Goal: Answer question/provide support

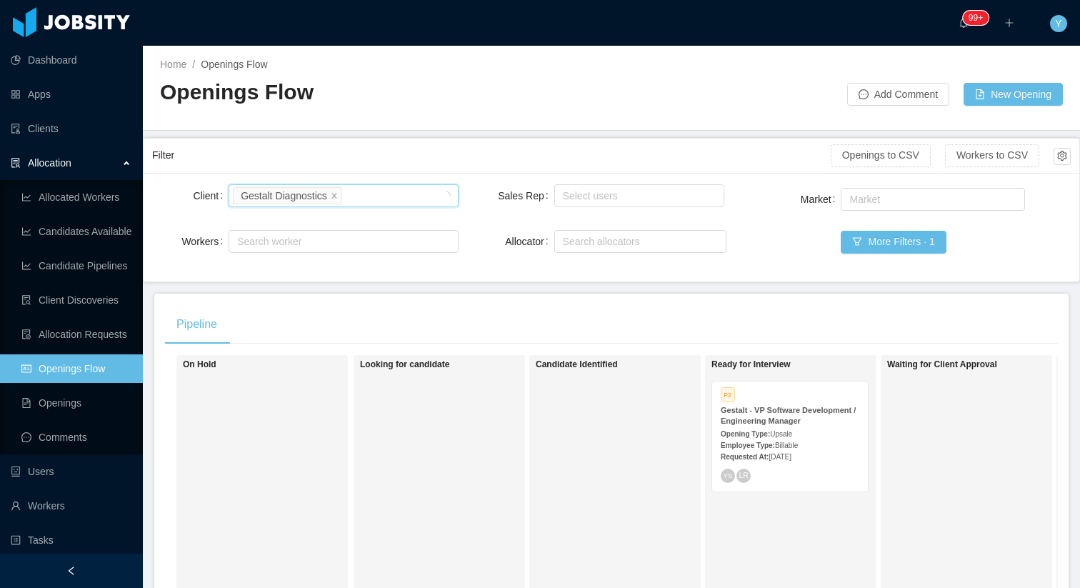
scroll to position [0, 145]
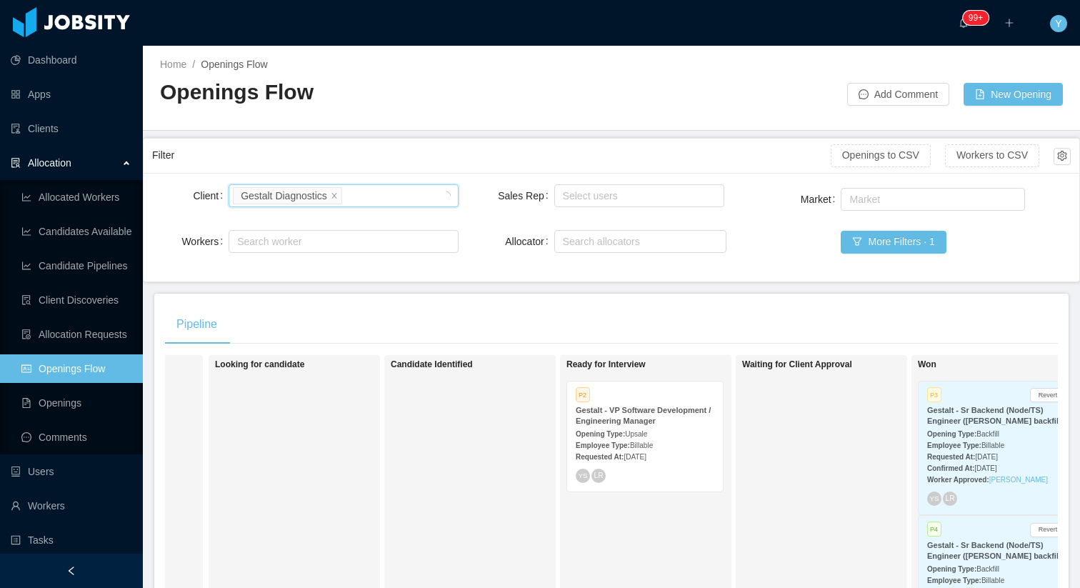
click at [605, 432] on strong "Opening Type:" at bounding box center [600, 434] width 49 height 8
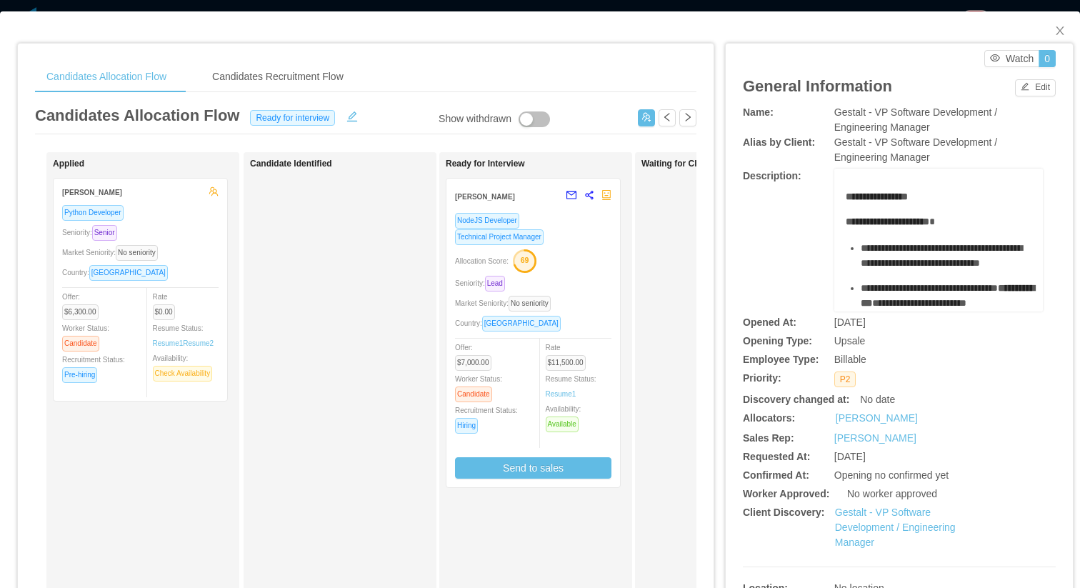
click at [585, 259] on div "Allocation Score: 69" at bounding box center [533, 260] width 156 height 23
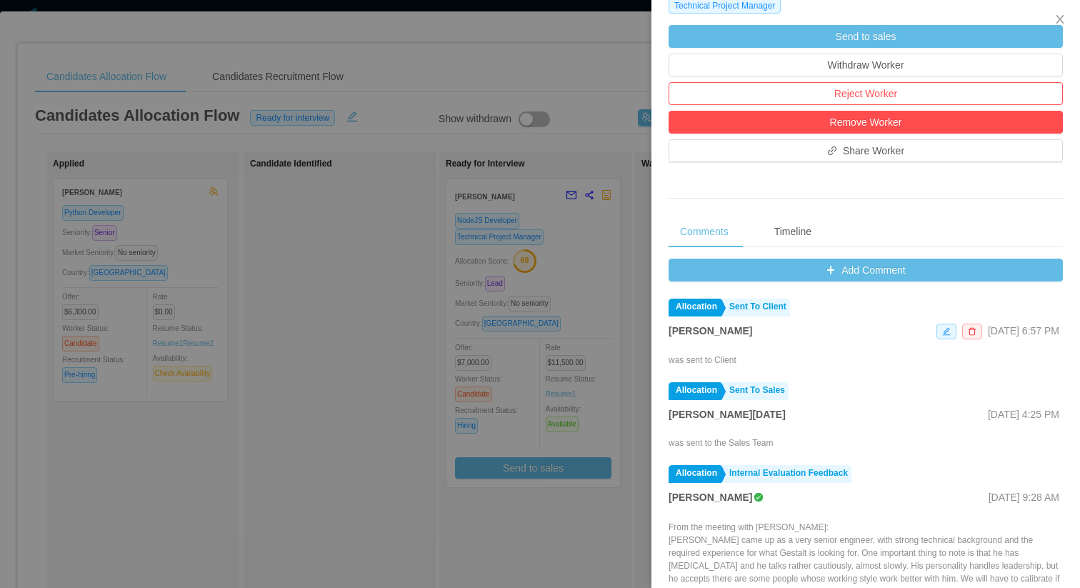
scroll to position [459, 0]
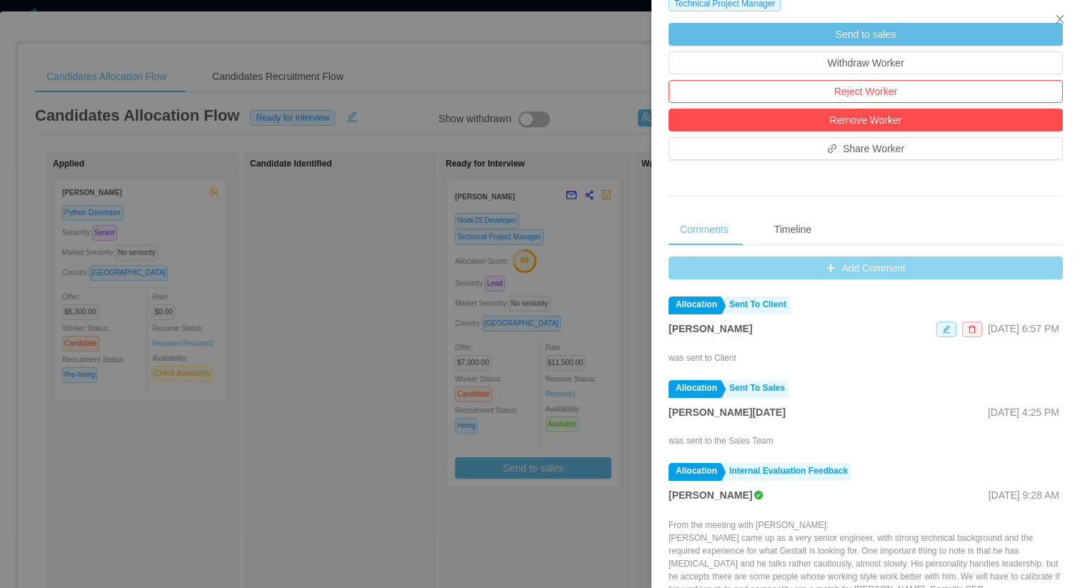
click at [894, 270] on button "Add Comment" at bounding box center [866, 268] width 394 height 23
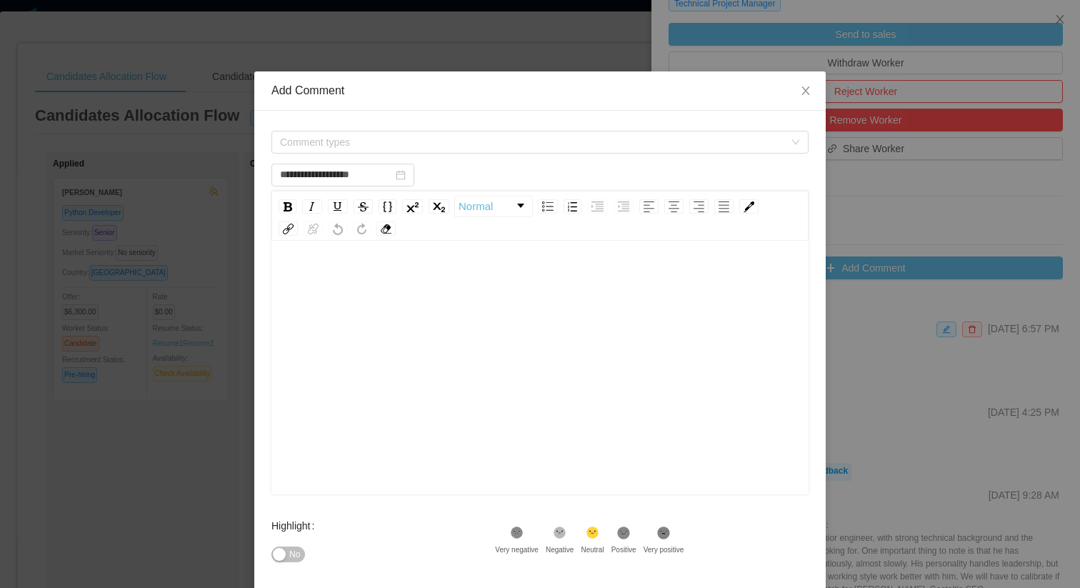
click at [568, 159] on form "**********" at bounding box center [540, 394] width 537 height 532
click at [569, 152] on span "Comment types" at bounding box center [535, 141] width 511 height 21
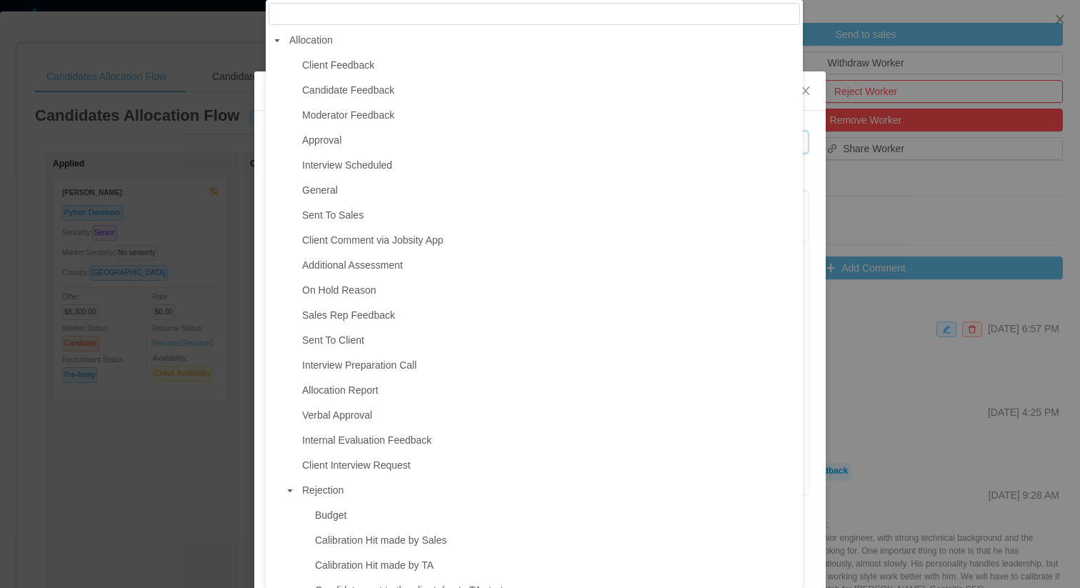
drag, startPoint x: 349, startPoint y: 62, endPoint x: 358, endPoint y: 75, distance: 15.5
click at [349, 61] on span "Client Feedback" at bounding box center [338, 64] width 72 height 11
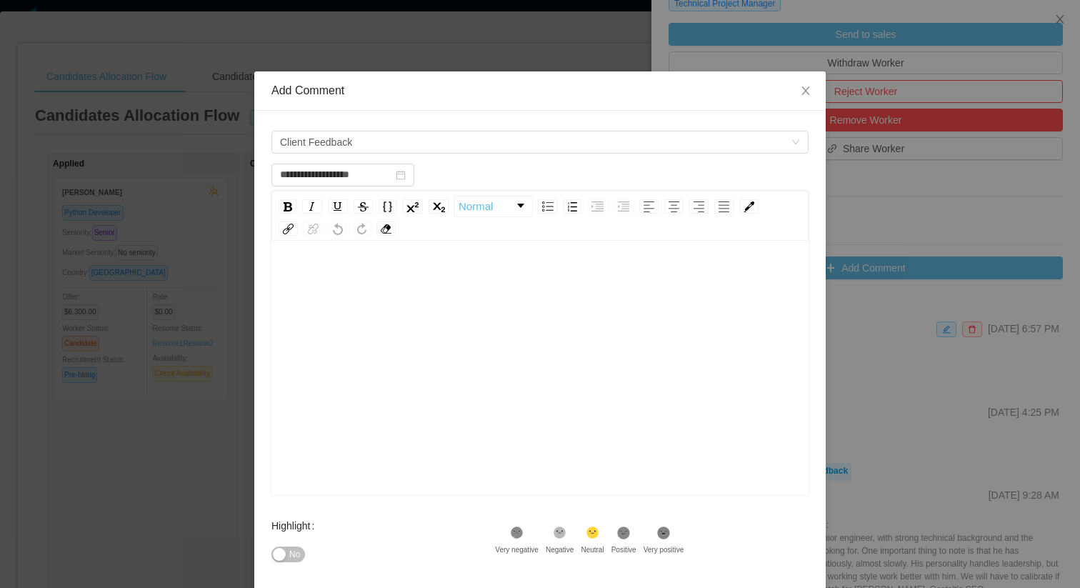
click at [481, 279] on div "rdw-editor" at bounding box center [540, 279] width 515 height 29
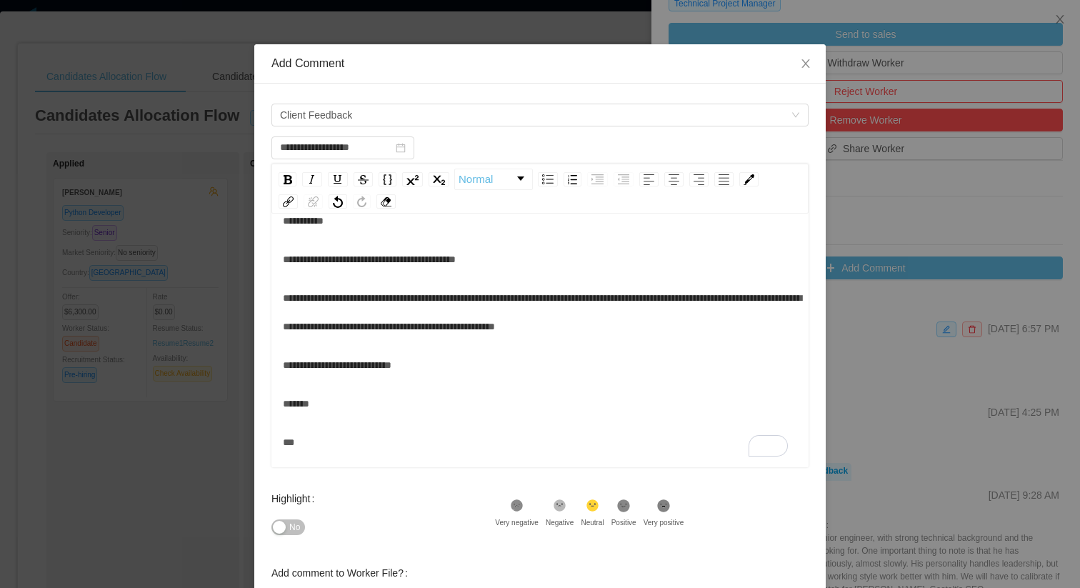
scroll to position [144, 0]
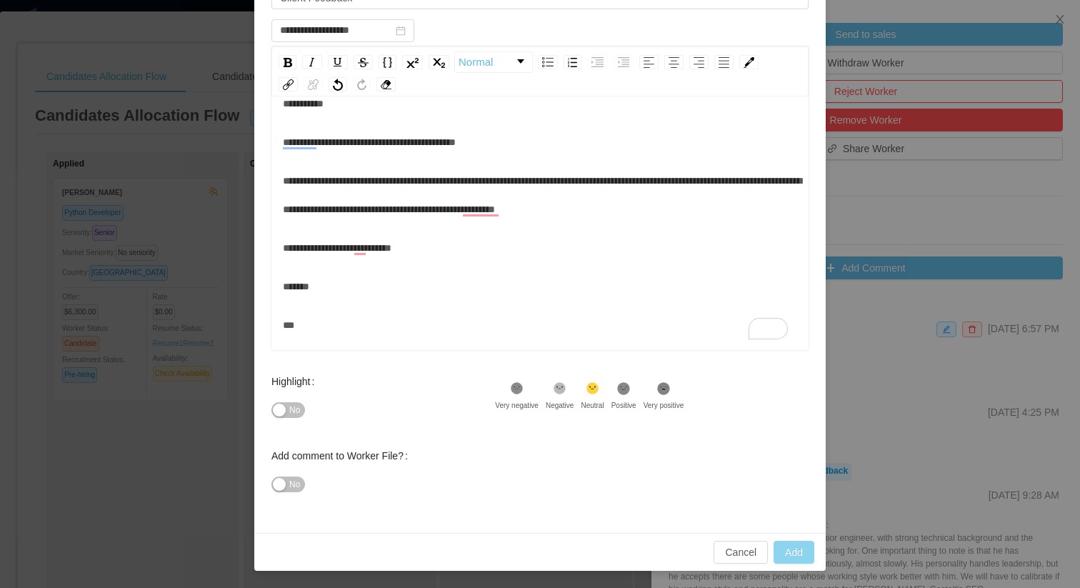
type input "**********"
click at [796, 549] on button "Add" at bounding box center [794, 552] width 41 height 23
